Goal: Task Accomplishment & Management: Use online tool/utility

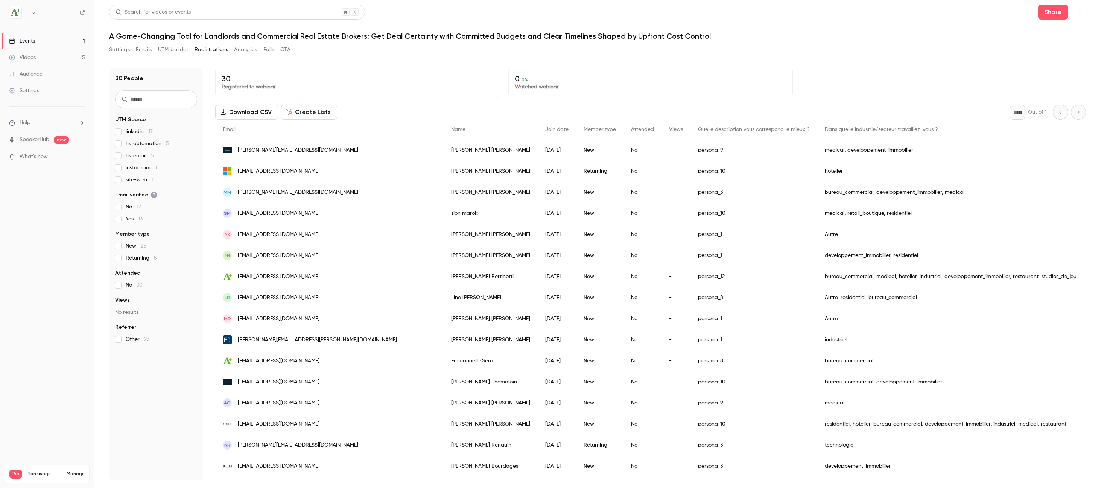
click at [119, 47] on button "Settings" at bounding box center [119, 50] width 21 height 12
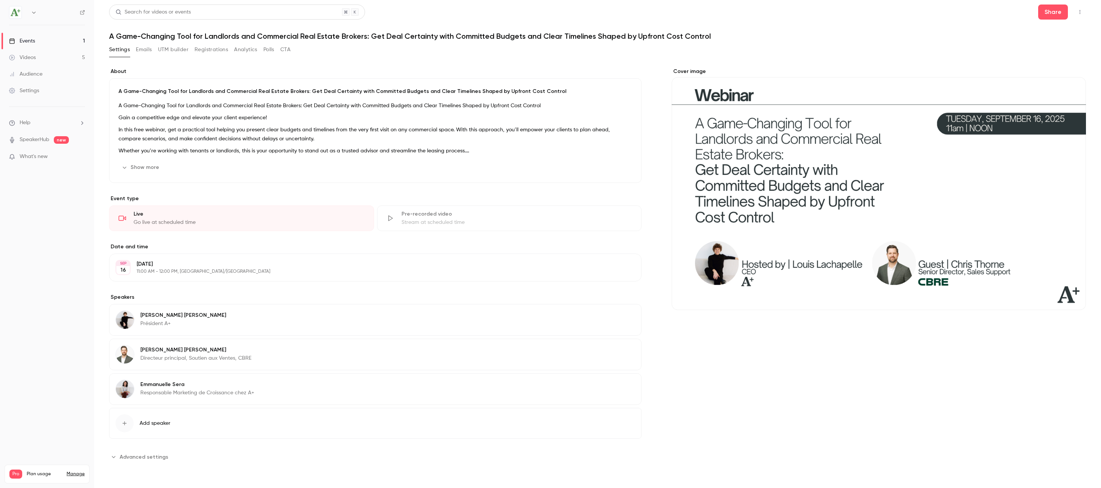
click at [150, 51] on button "Emails" at bounding box center [144, 50] width 16 height 12
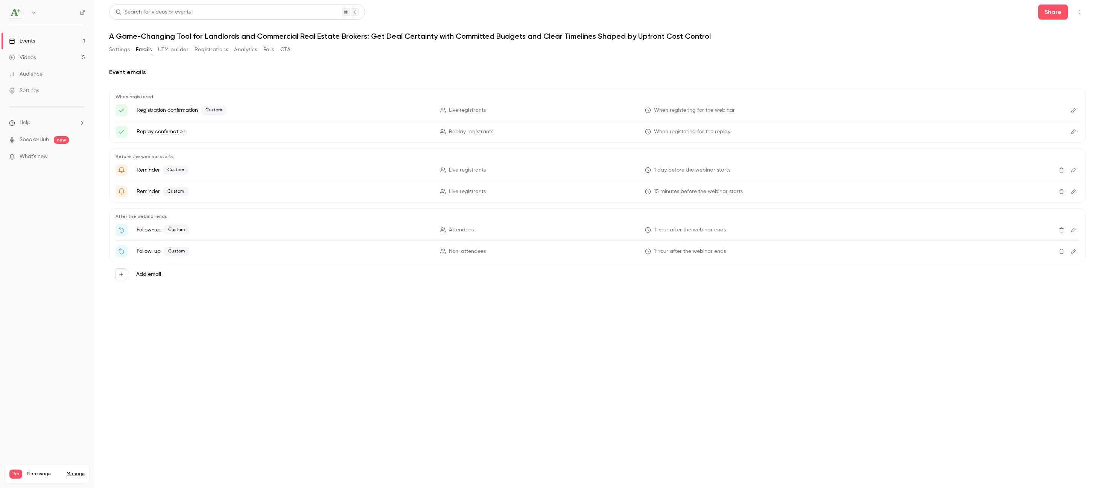
click at [169, 54] on button "UTM builder" at bounding box center [173, 50] width 30 height 12
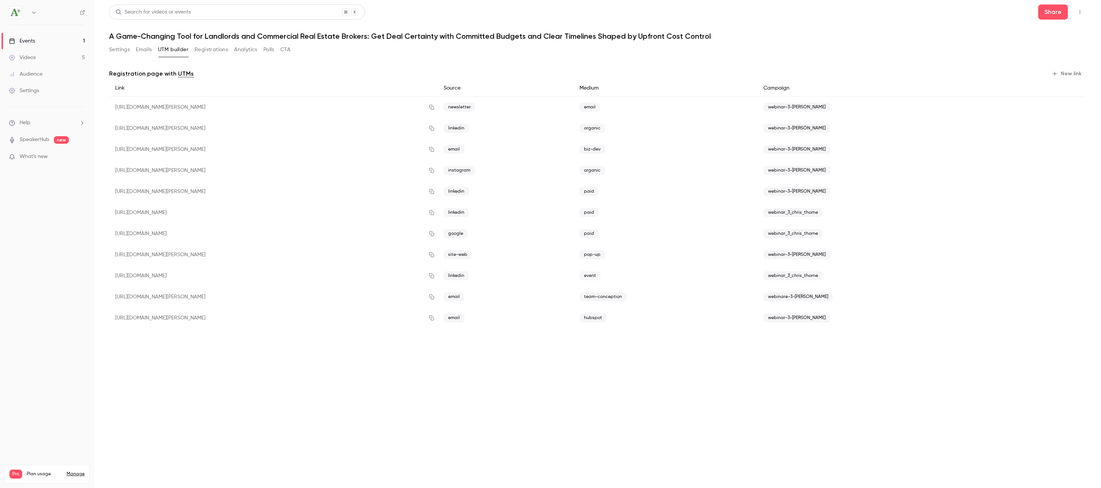
click at [125, 46] on button "Settings" at bounding box center [119, 50] width 21 height 12
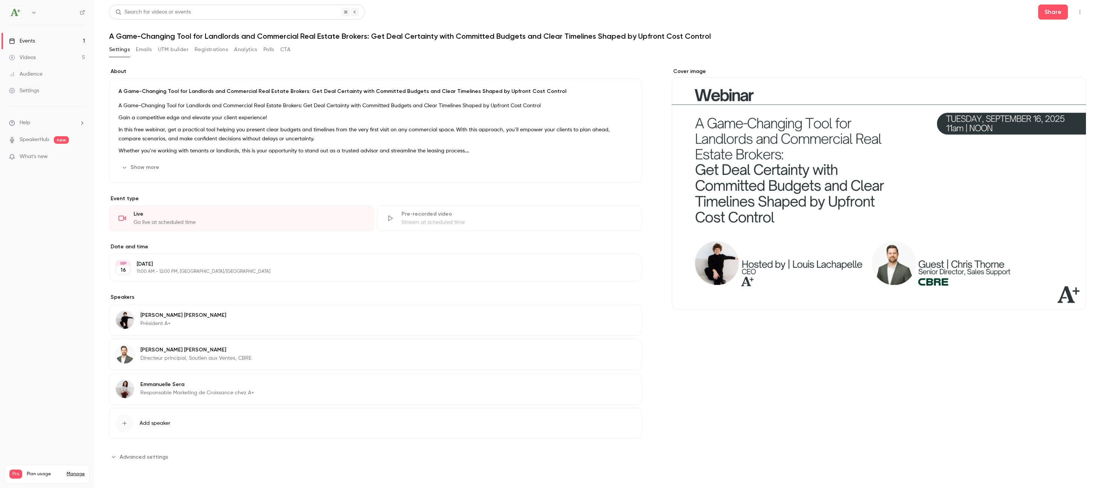
click at [1080, 14] on button "button" at bounding box center [1080, 12] width 12 height 12
click at [1052, 70] on div "Invite to Studio" at bounding box center [1050, 71] width 57 height 8
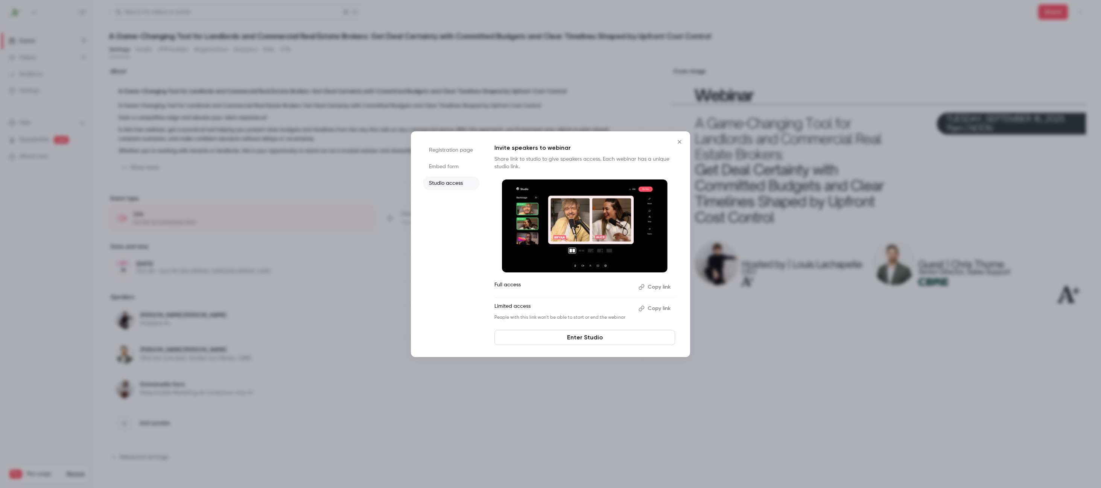
click at [661, 309] on button "Copy link" at bounding box center [656, 309] width 40 height 12
